Goal: Task Accomplishment & Management: Use online tool/utility

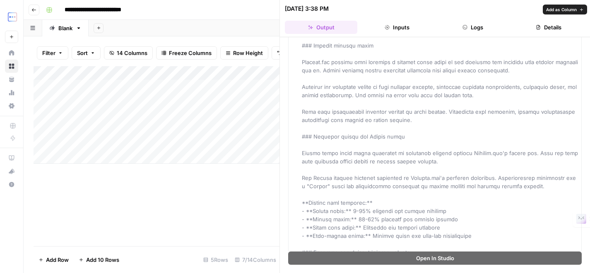
scroll to position [2110, 0]
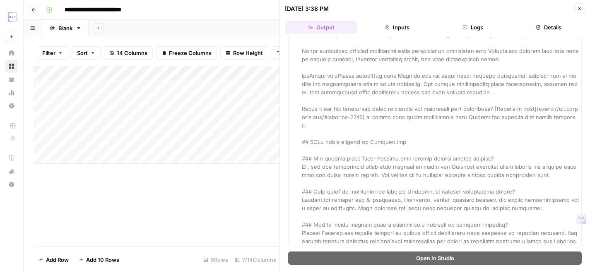
click at [579, 6] on button "Close" at bounding box center [580, 8] width 11 height 11
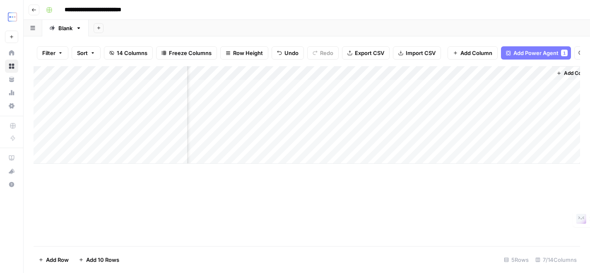
scroll to position [0, 236]
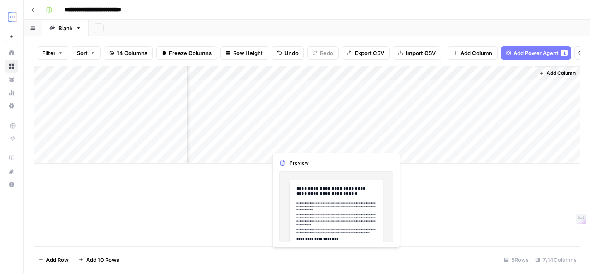
click at [291, 144] on div "Add Column" at bounding box center [307, 115] width 547 height 98
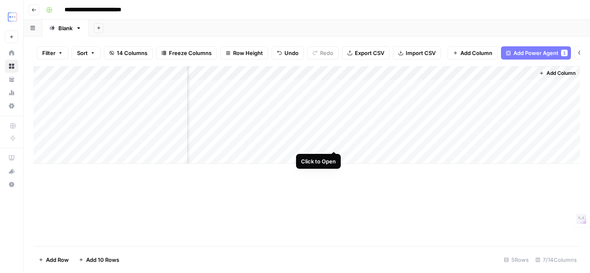
click at [337, 142] on div "Add Column" at bounding box center [307, 115] width 547 height 98
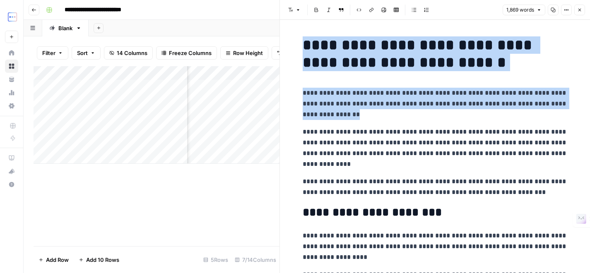
drag, startPoint x: 302, startPoint y: 41, endPoint x: 356, endPoint y: 118, distance: 94.5
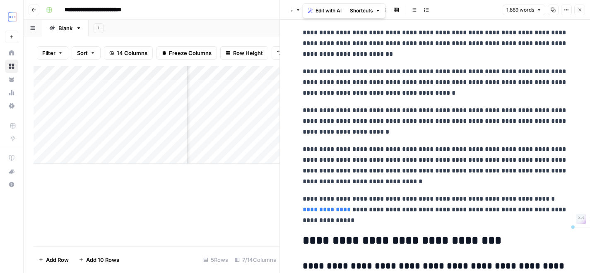
scroll to position [3253, 0]
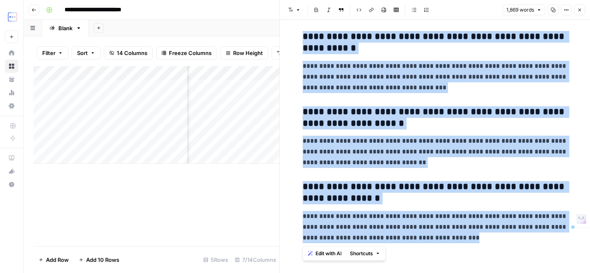
click at [461, 237] on p "**********" at bounding box center [435, 227] width 265 height 32
copy div "**********"
click at [580, 9] on icon "button" at bounding box center [580, 10] width 3 height 3
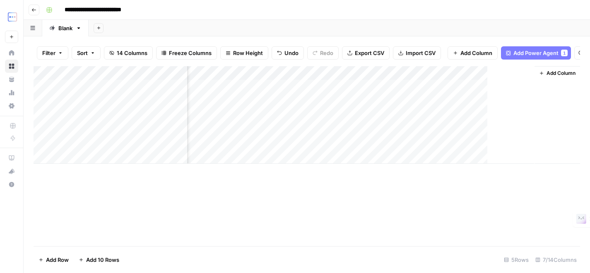
scroll to position [0, 226]
click at [344, 142] on div "Add Column" at bounding box center [307, 115] width 547 height 98
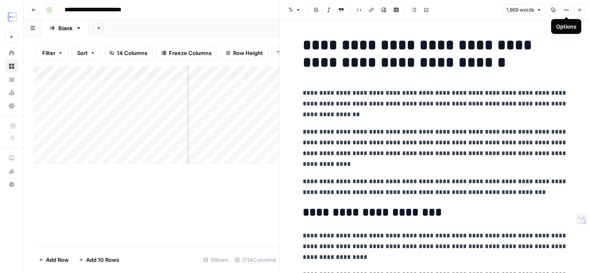
click at [575, 10] on button "Close" at bounding box center [580, 10] width 11 height 11
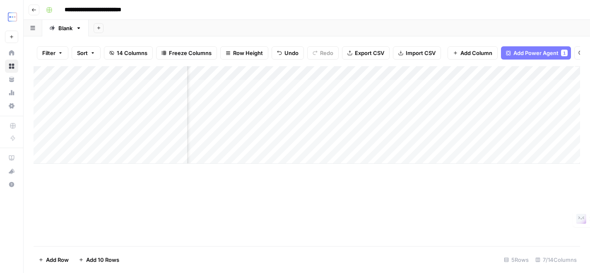
scroll to position [0, 193]
click at [290, 143] on div "Add Column" at bounding box center [307, 115] width 547 height 98
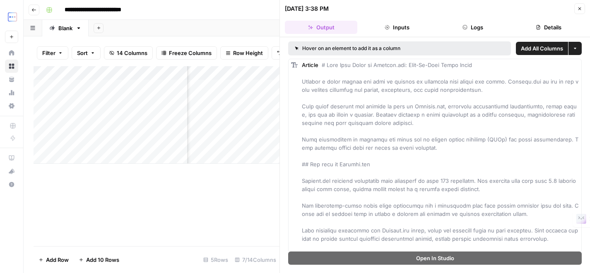
click at [403, 26] on button "Inputs" at bounding box center [397, 27] width 72 height 13
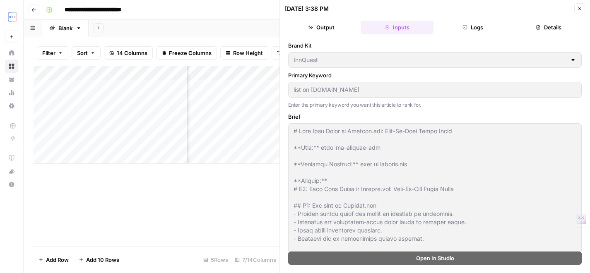
click at [451, 26] on button "Logs" at bounding box center [473, 27] width 72 height 13
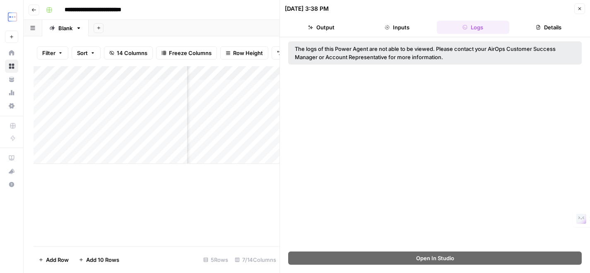
click at [406, 37] on div "The logs of this Power Agent are not able to be viewed. Please contact your Air…" at bounding box center [435, 144] width 310 height 215
click at [402, 31] on button "Inputs" at bounding box center [397, 27] width 72 height 13
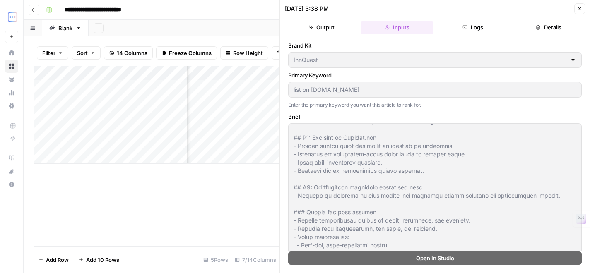
scroll to position [181, 0]
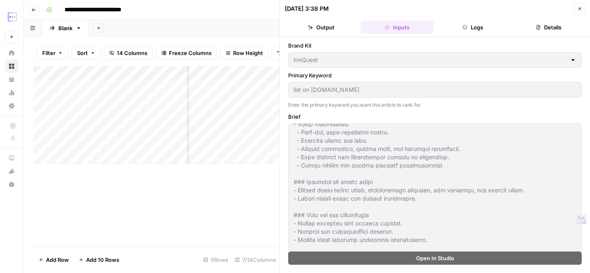
click at [563, 24] on button "Details" at bounding box center [549, 27] width 72 height 13
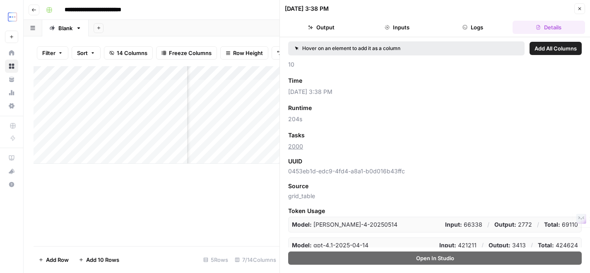
scroll to position [39, 0]
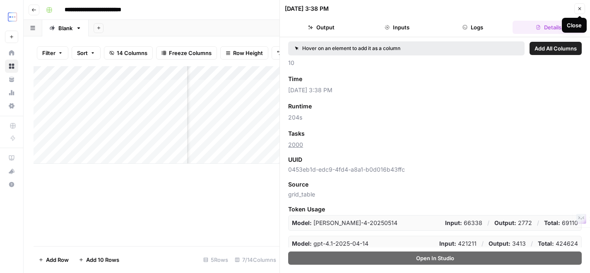
click at [579, 7] on icon "button" at bounding box center [580, 8] width 3 height 3
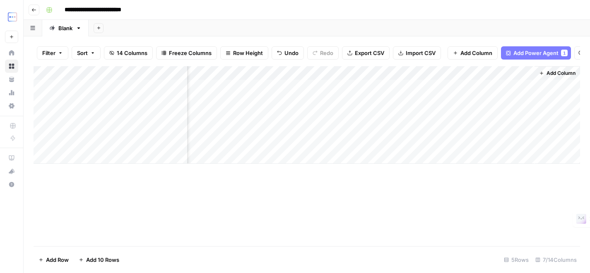
scroll to position [0, 10]
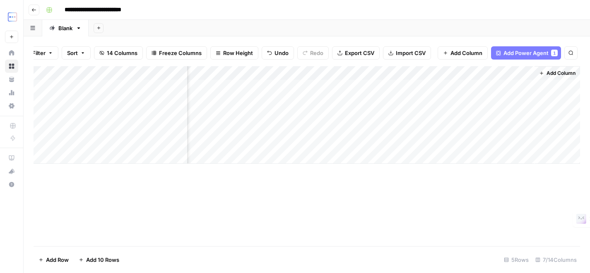
click at [97, 157] on div "Add Column" at bounding box center [307, 115] width 547 height 98
click at [130, 157] on div "Add Column" at bounding box center [307, 122] width 547 height 112
click at [130, 157] on textarea at bounding box center [128, 158] width 133 height 12
click at [86, 158] on textarea "**********" at bounding box center [128, 158] width 133 height 12
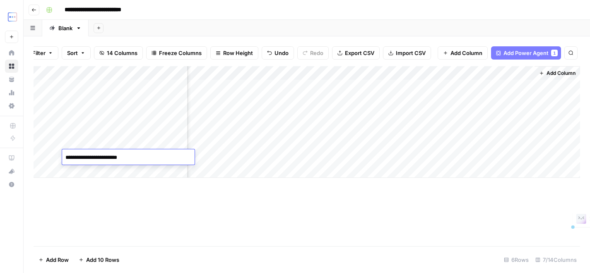
type textarea "**********"
click at [266, 195] on div "Add Column" at bounding box center [307, 156] width 547 height 180
click at [254, 157] on div "Add Column" at bounding box center [307, 122] width 547 height 112
click at [249, 155] on div "Add Column" at bounding box center [307, 122] width 547 height 112
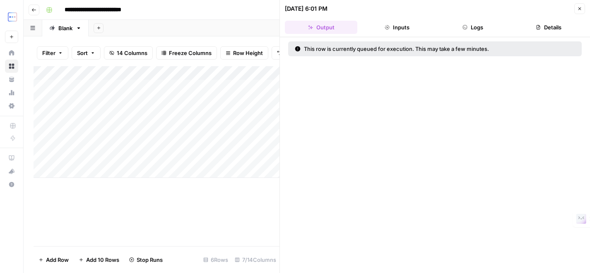
click at [578, 9] on icon "button" at bounding box center [579, 8] width 5 height 5
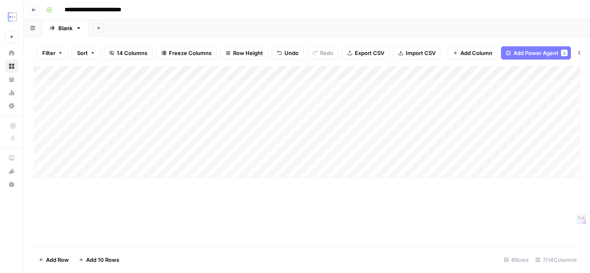
click at [101, 176] on div "Add Column" at bounding box center [307, 122] width 547 height 112
type textarea "**********"
click at [227, 175] on div "Add Column" at bounding box center [307, 129] width 547 height 126
click at [123, 169] on div "Add Column" at bounding box center [307, 129] width 547 height 126
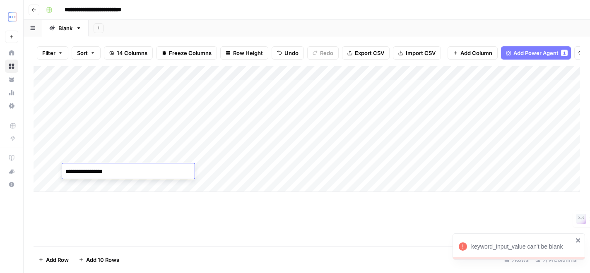
click at [127, 186] on div "Add Column" at bounding box center [307, 129] width 547 height 126
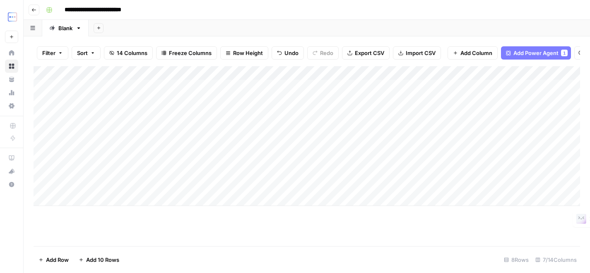
click at [118, 184] on div "Add Column" at bounding box center [307, 136] width 547 height 140
type textarea "**********"
click at [192, 227] on div "Add Column" at bounding box center [307, 156] width 547 height 180
click at [198, 171] on div "Add Column" at bounding box center [307, 136] width 547 height 140
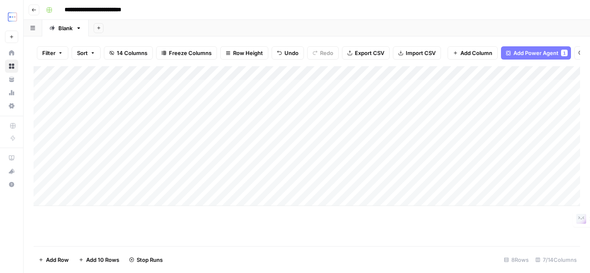
click at [246, 186] on div "Add Column" at bounding box center [307, 136] width 547 height 140
